Goal: Obtain resource: Obtain resource

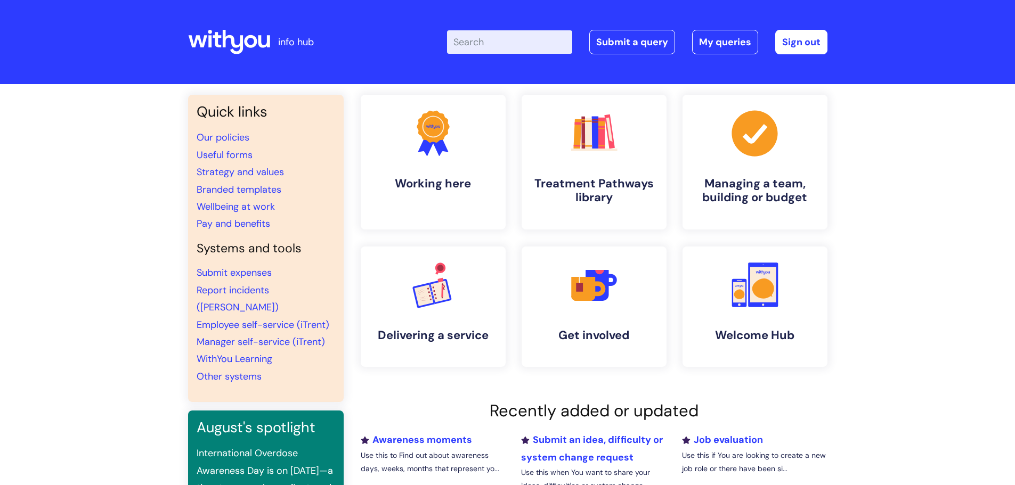
click at [520, 40] on input "Enter your search term here..." at bounding box center [509, 41] width 125 height 23
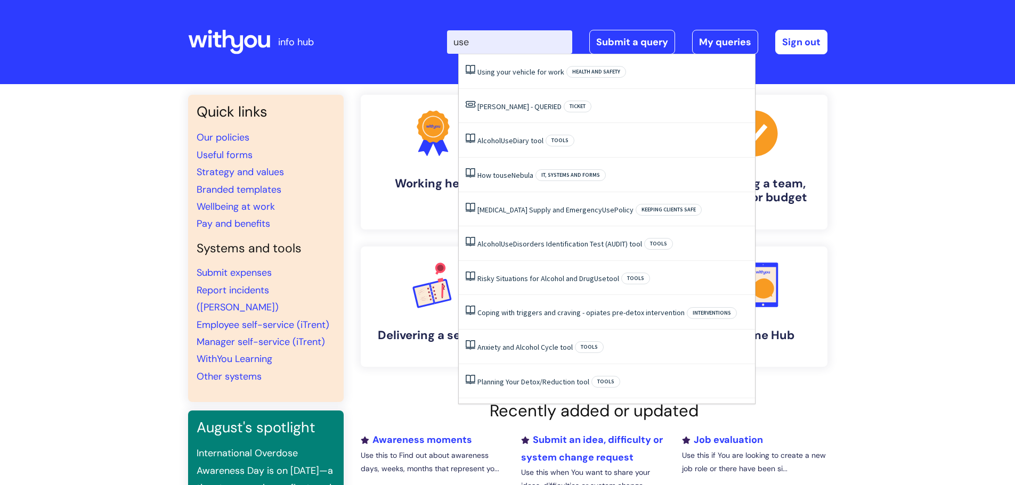
type input "usef"
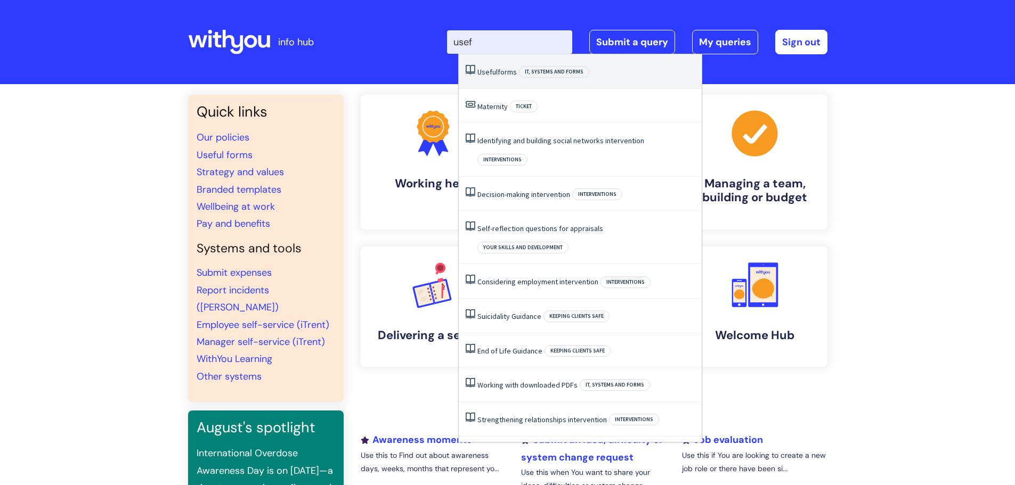
click at [501, 72] on link "Useful forms" at bounding box center [496, 72] width 39 height 10
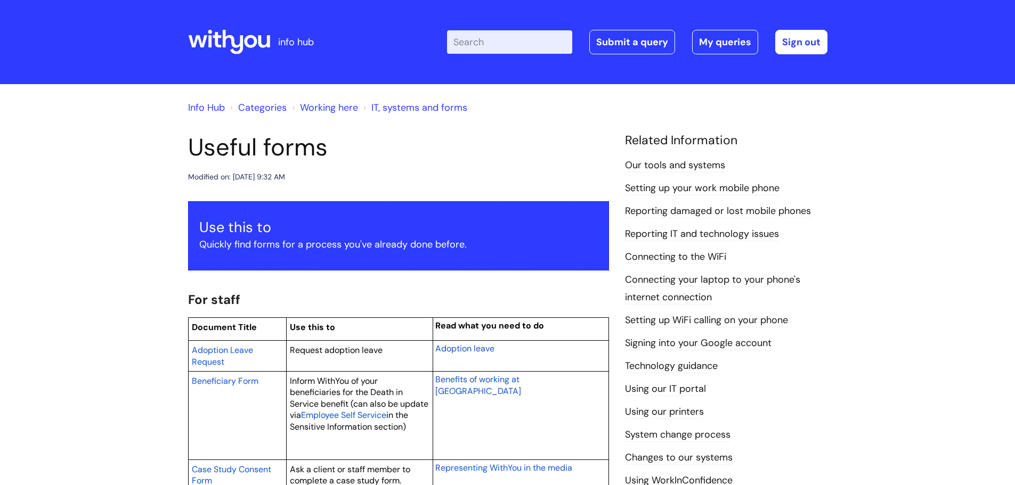
click at [492, 38] on input "Enter your search term here..." at bounding box center [509, 41] width 125 height 23
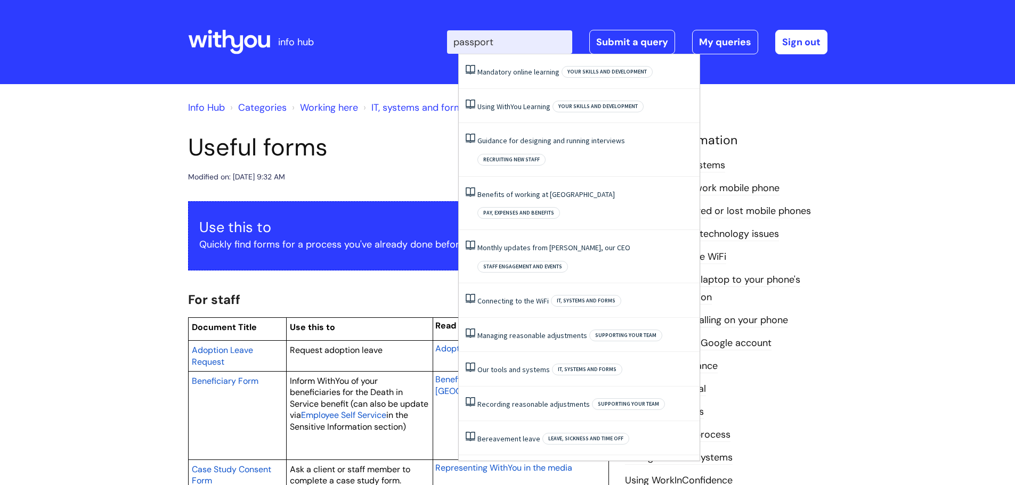
type input "passport"
click button "Search" at bounding box center [0, 0] width 0 height 0
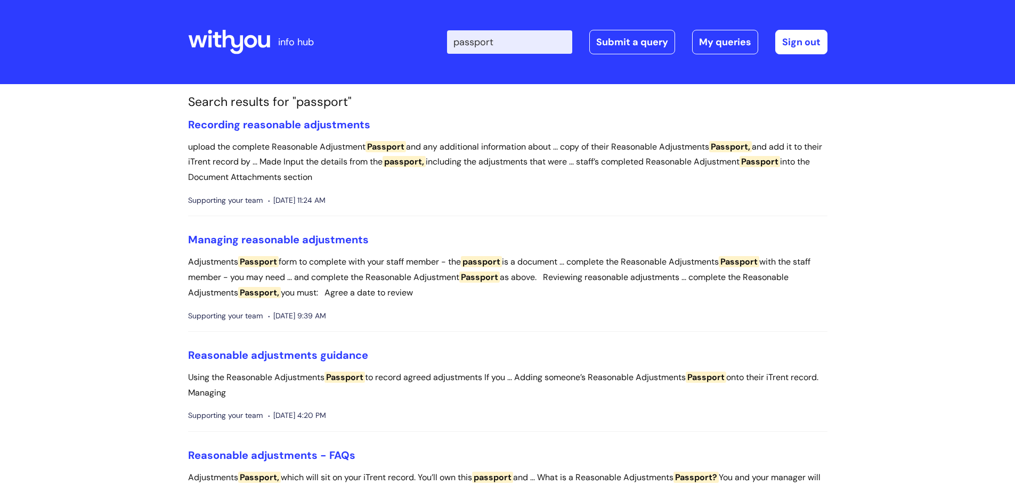
click at [501, 33] on input "passport" at bounding box center [509, 41] width 125 height 23
click at [506, 38] on input "passport" at bounding box center [509, 41] width 125 height 23
type input "passport"
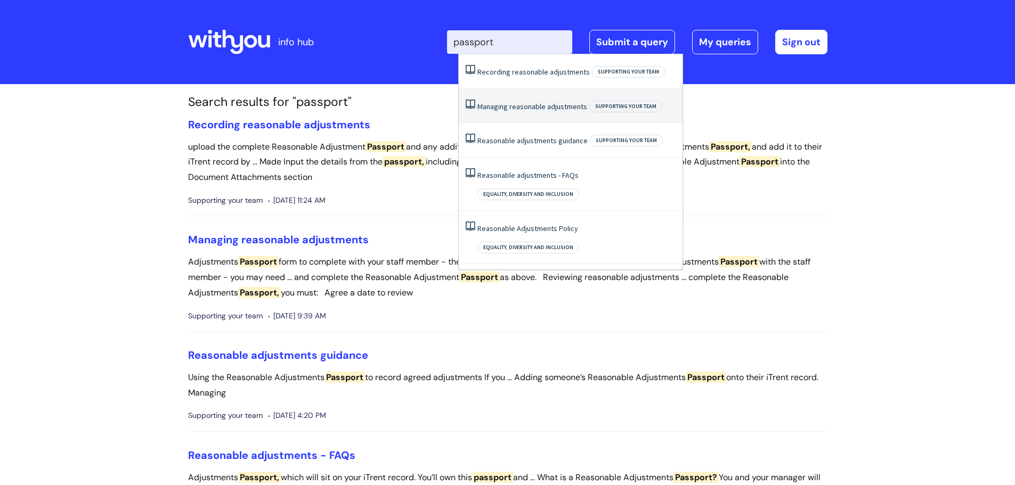
click at [577, 107] on link "Managing reasonable adjustments" at bounding box center [532, 107] width 110 height 10
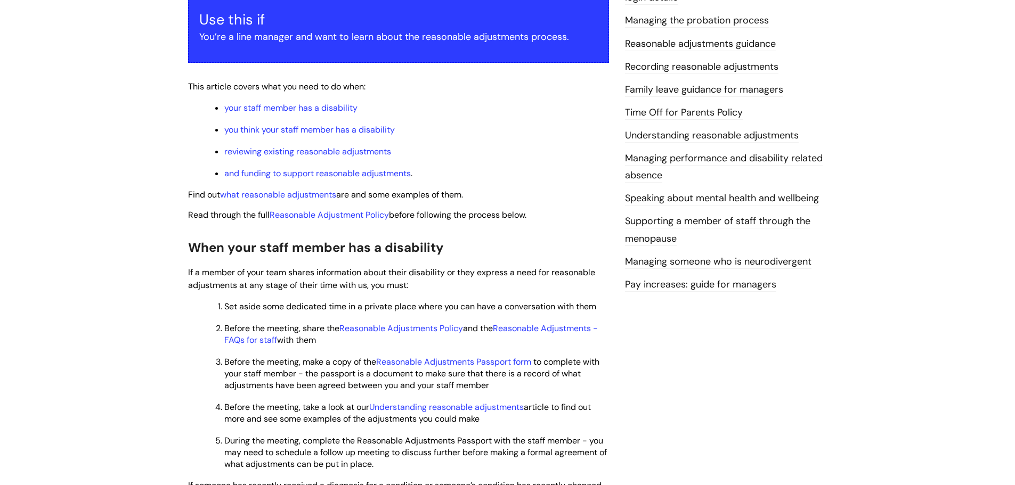
scroll to position [213, 0]
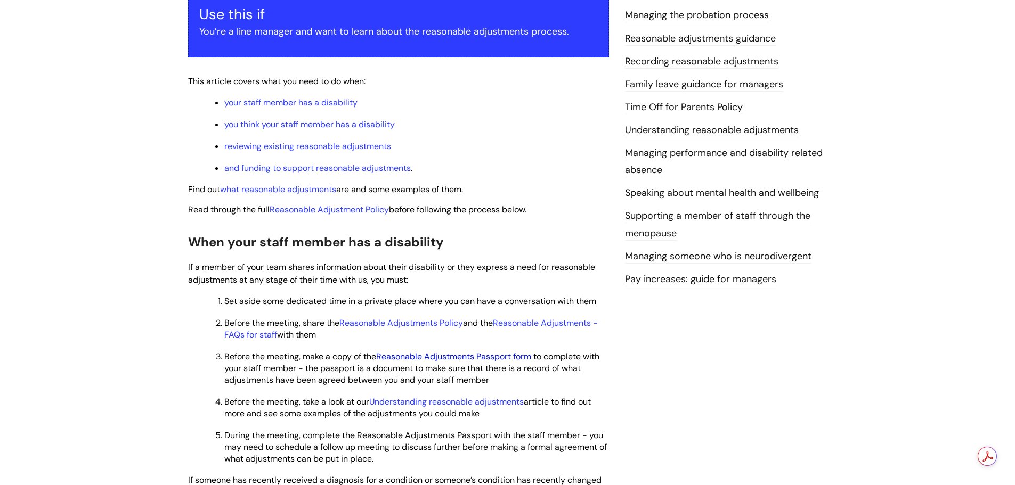
click at [438, 353] on link "Reasonable Adjustments Passport form" at bounding box center [453, 356] width 155 height 11
